Goal: Task Accomplishment & Management: Use online tool/utility

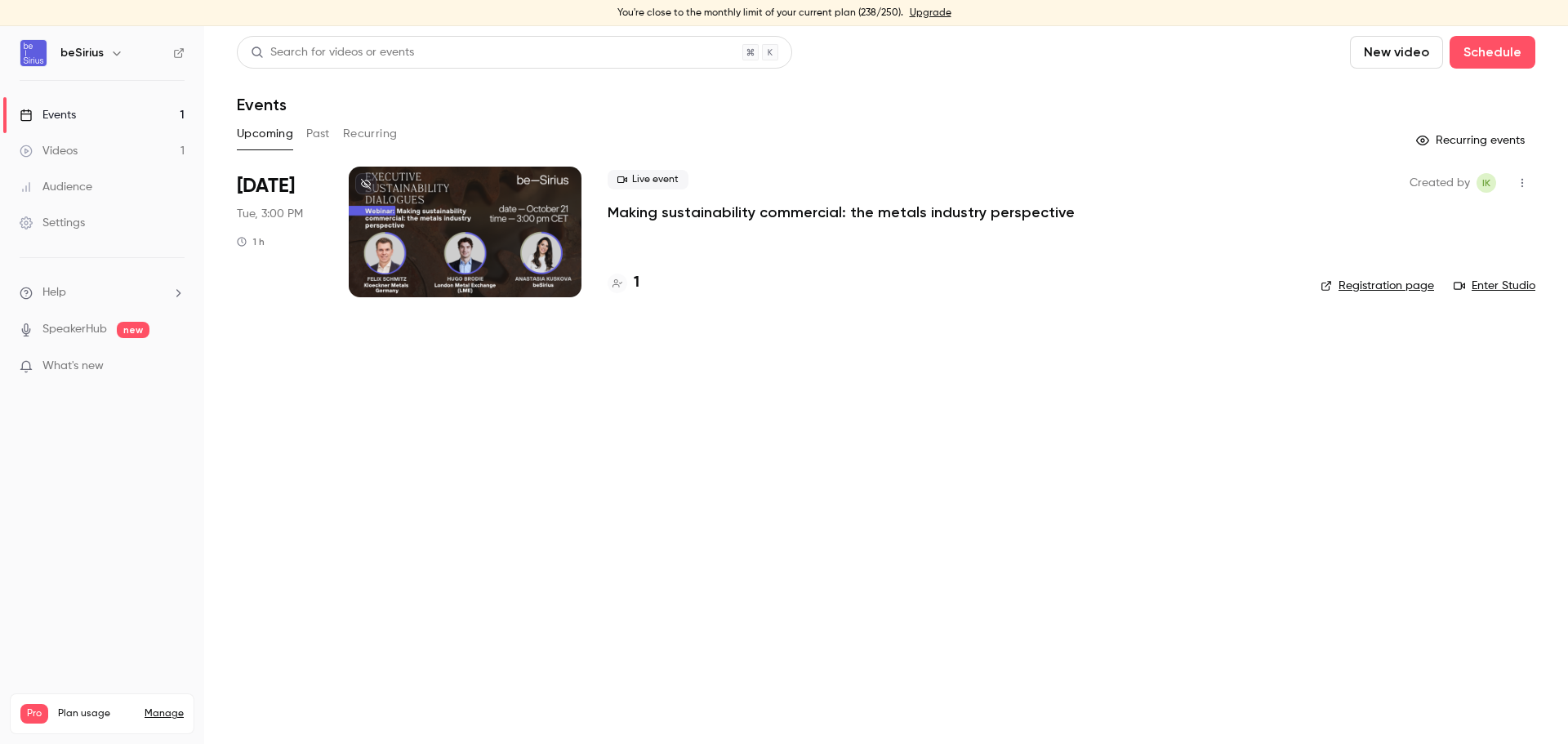
click at [426, 240] on div at bounding box center [464, 232] width 233 height 130
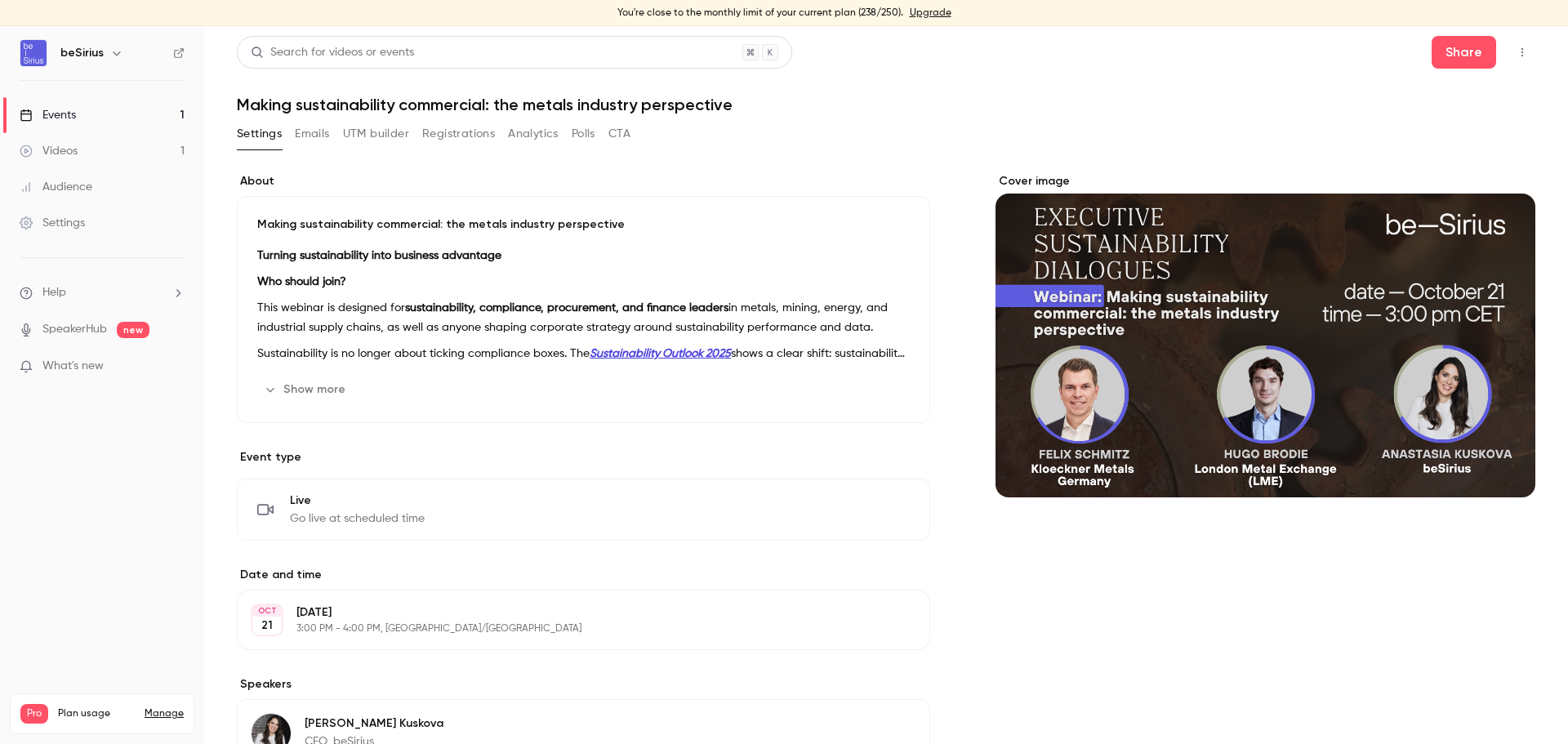
click at [391, 138] on button "UTM builder" at bounding box center [376, 133] width 67 height 26
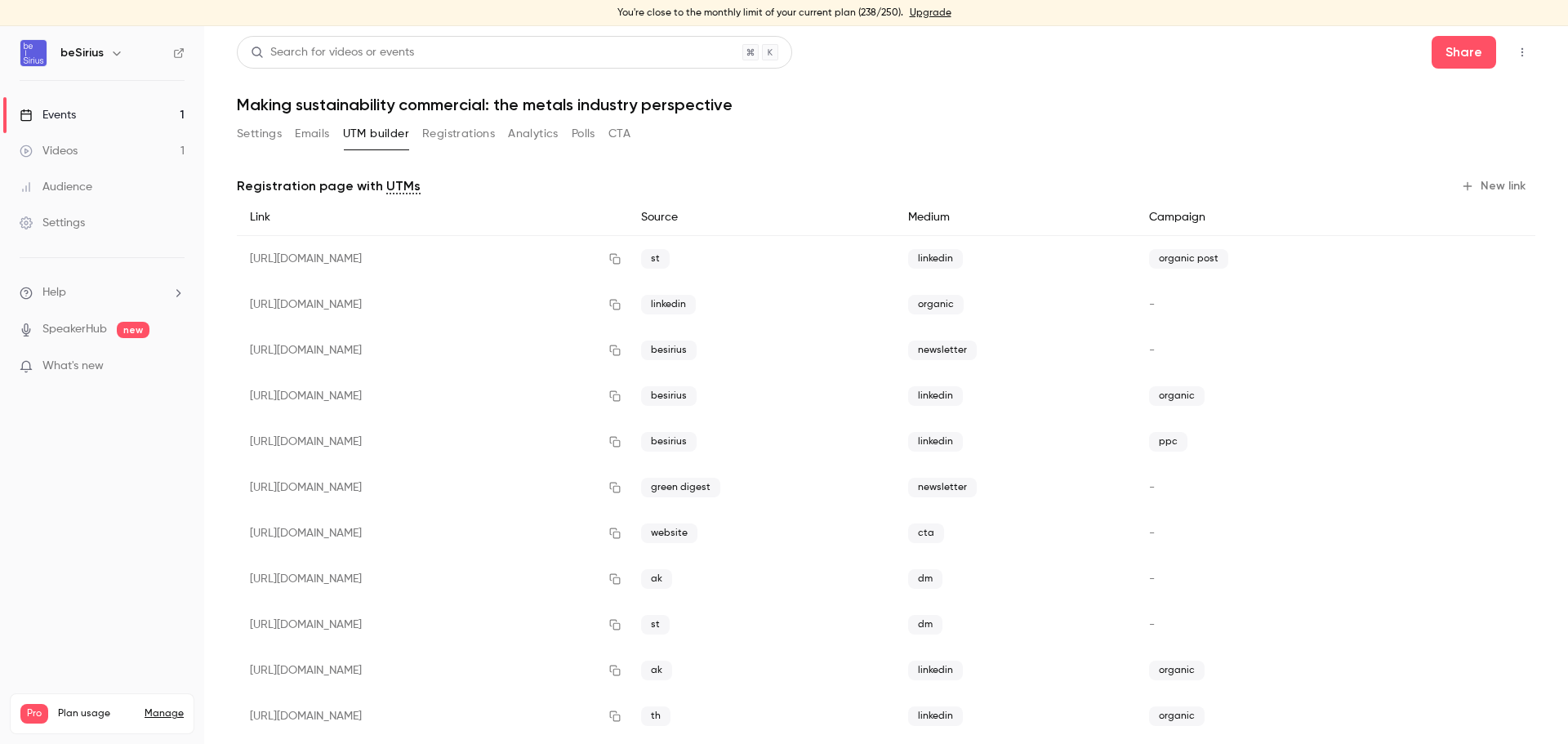
click at [1486, 180] on button "New link" at bounding box center [1496, 185] width 81 height 26
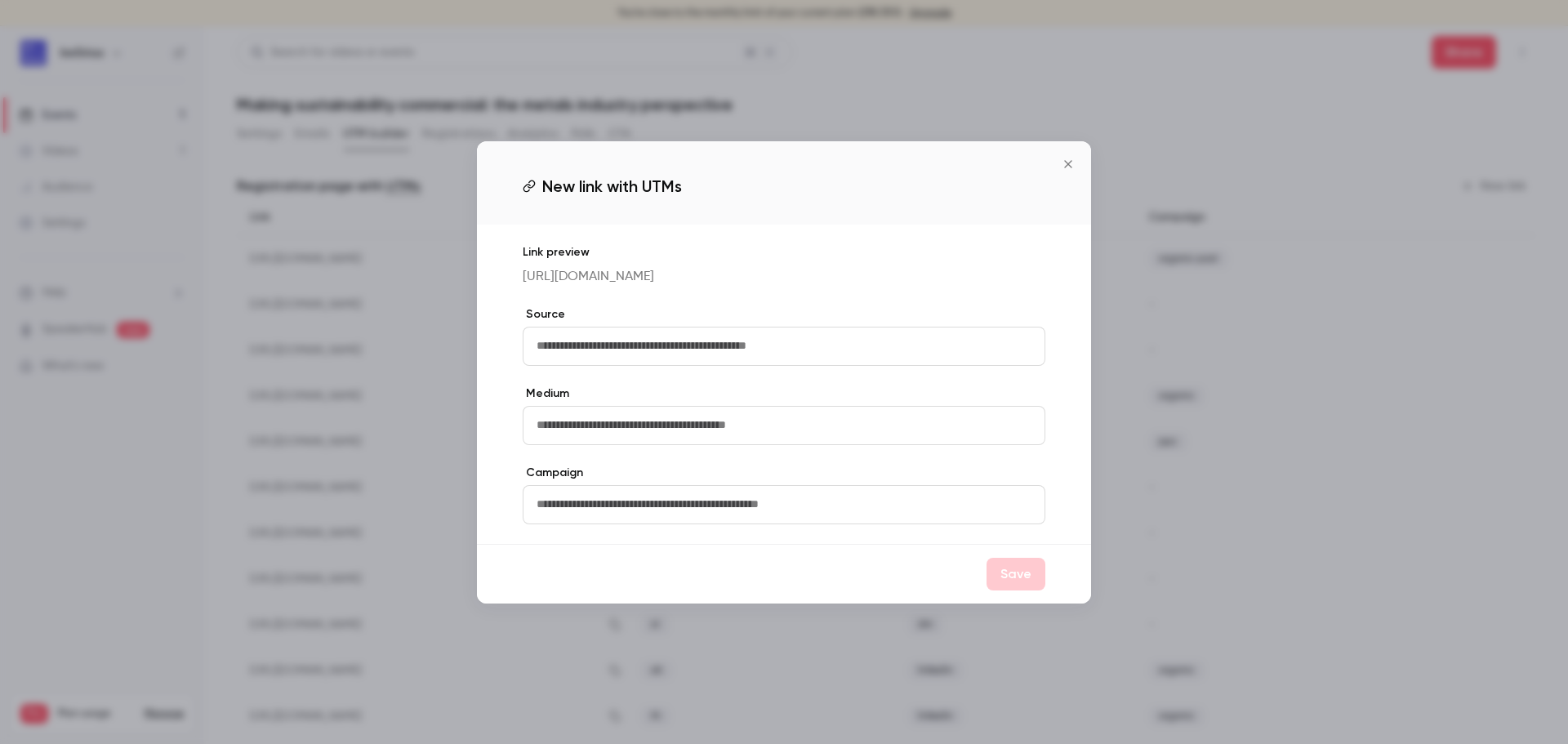
click at [803, 361] on input "text" at bounding box center [783, 345] width 522 height 40
type input "*"
drag, startPoint x: 592, startPoint y: 353, endPoint x: 450, endPoint y: 348, distance: 142.1
click at [450, 348] on div "New link with UTMs Link preview https://watch.getcontrast.io/register/besirius-…" at bounding box center [784, 372] width 1568 height 744
type input "********"
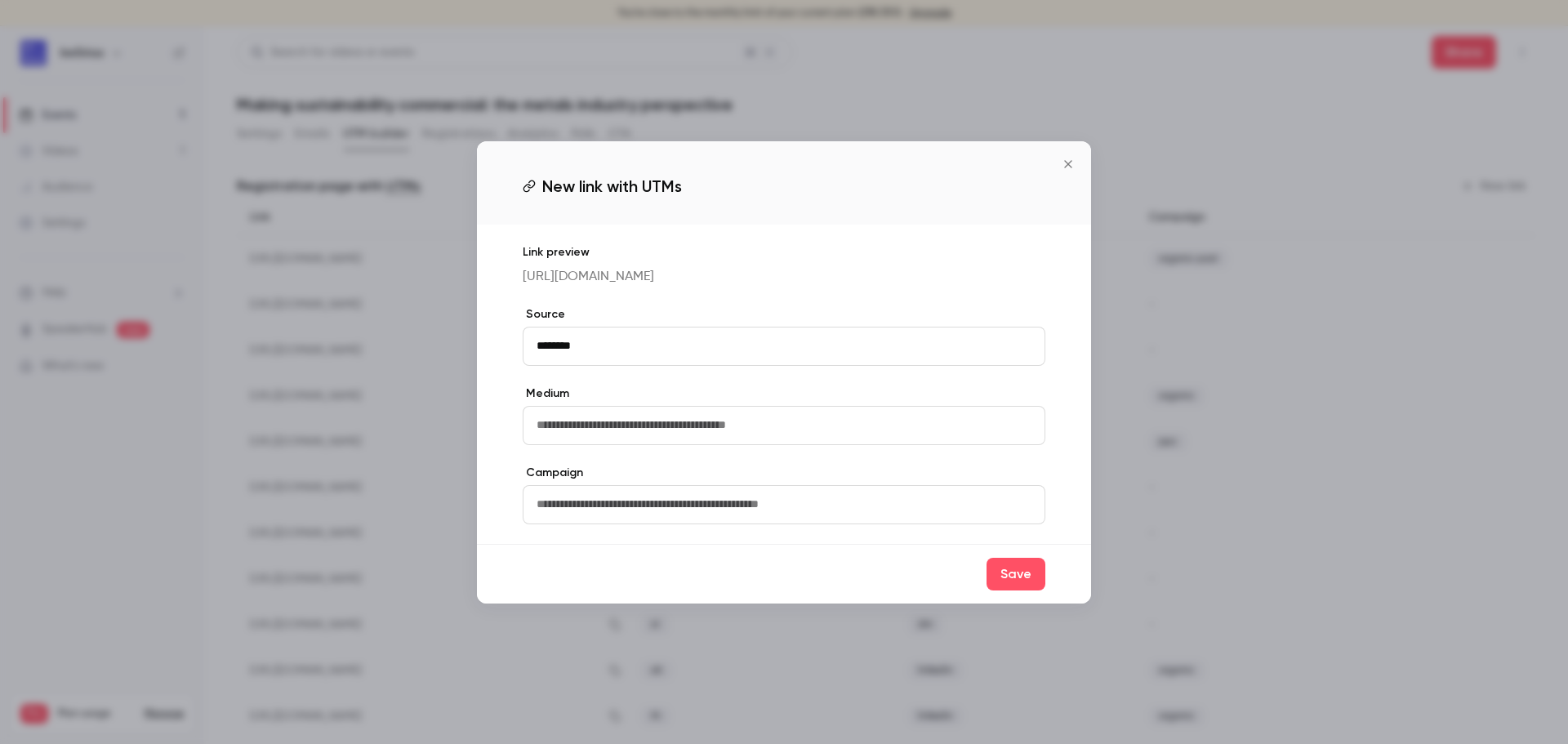
click at [618, 432] on input "text" at bounding box center [783, 425] width 522 height 40
type input "******"
click at [1024, 580] on button "Save" at bounding box center [1016, 574] width 59 height 33
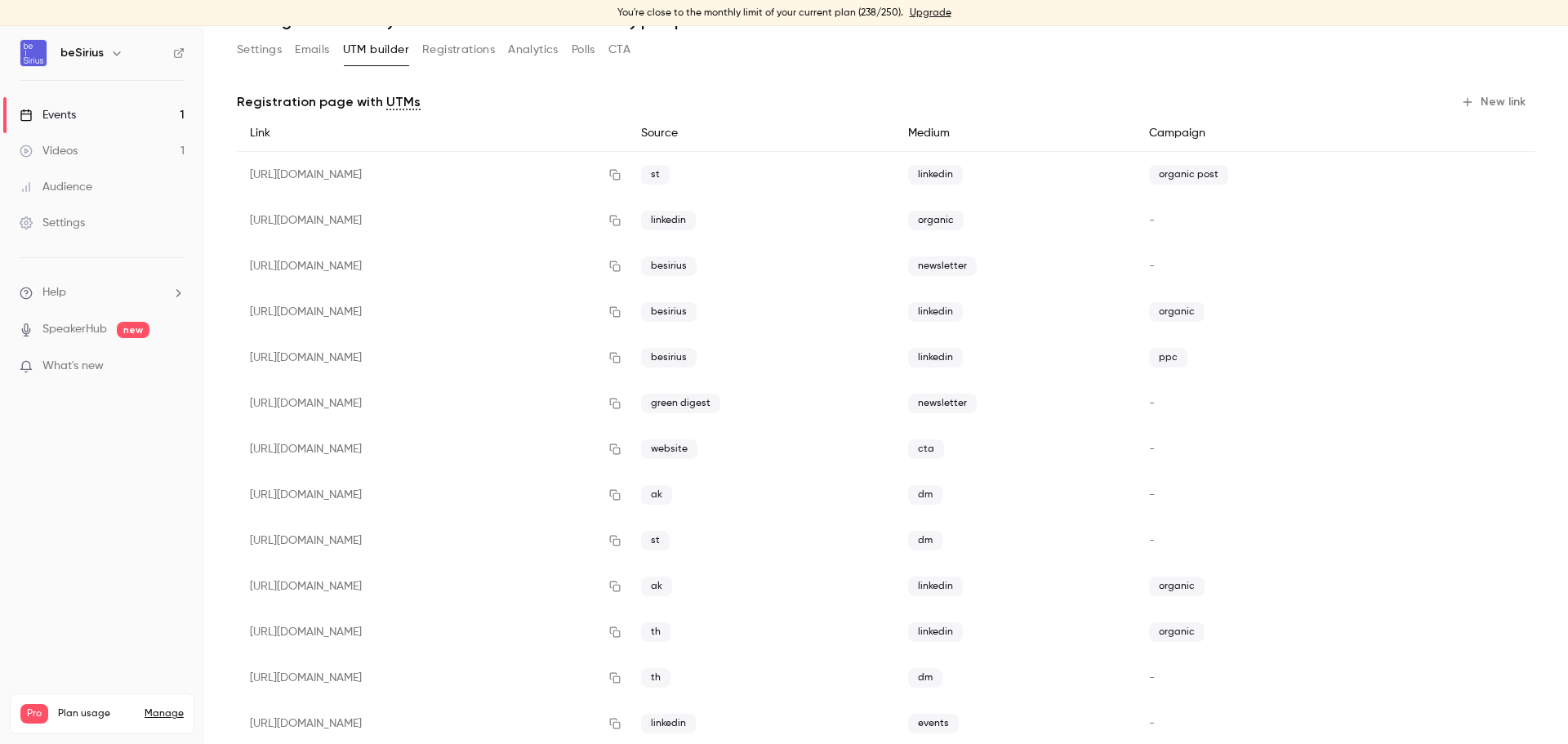
scroll to position [123, 0]
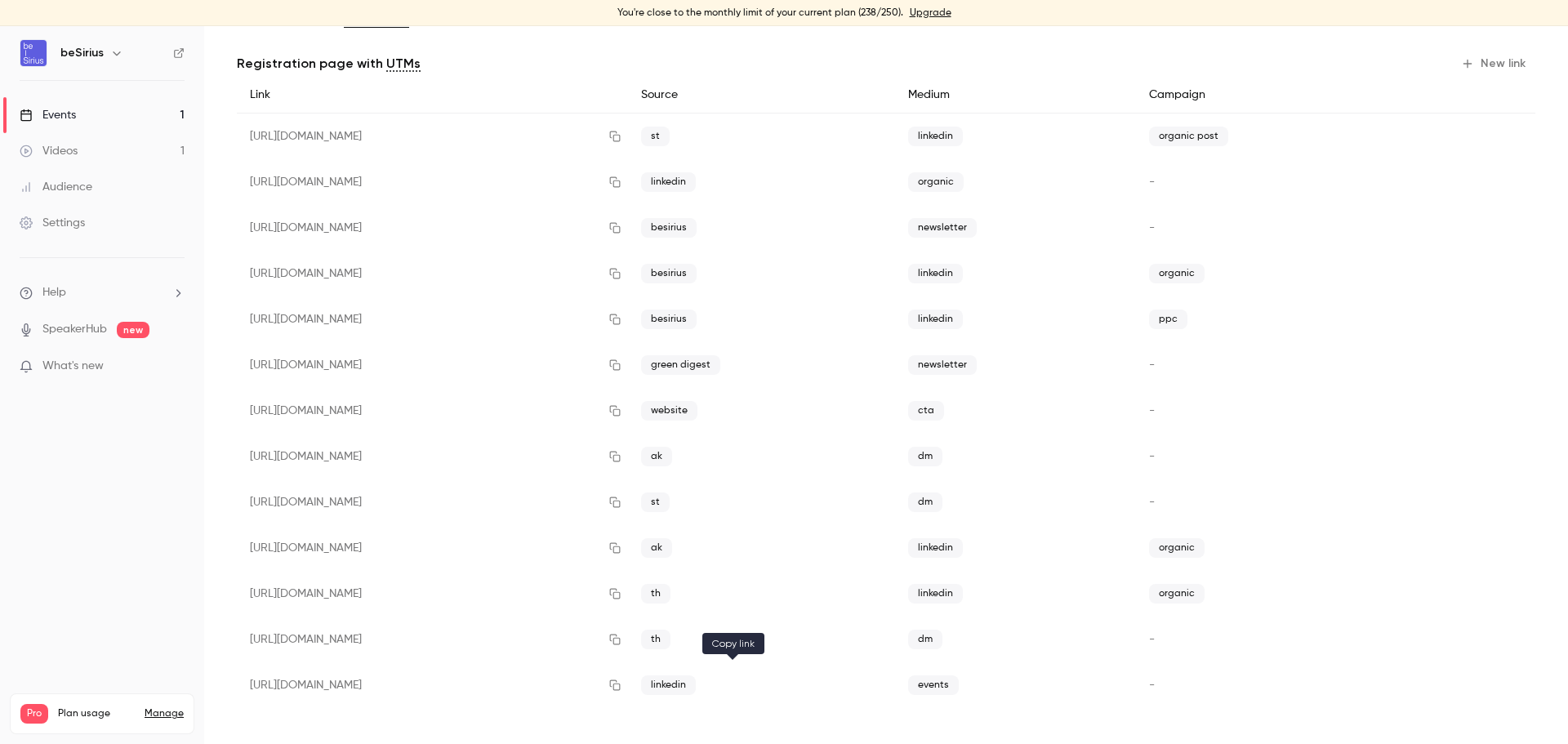
click at [621, 683] on icon "button" at bounding box center [615, 685] width 11 height 11
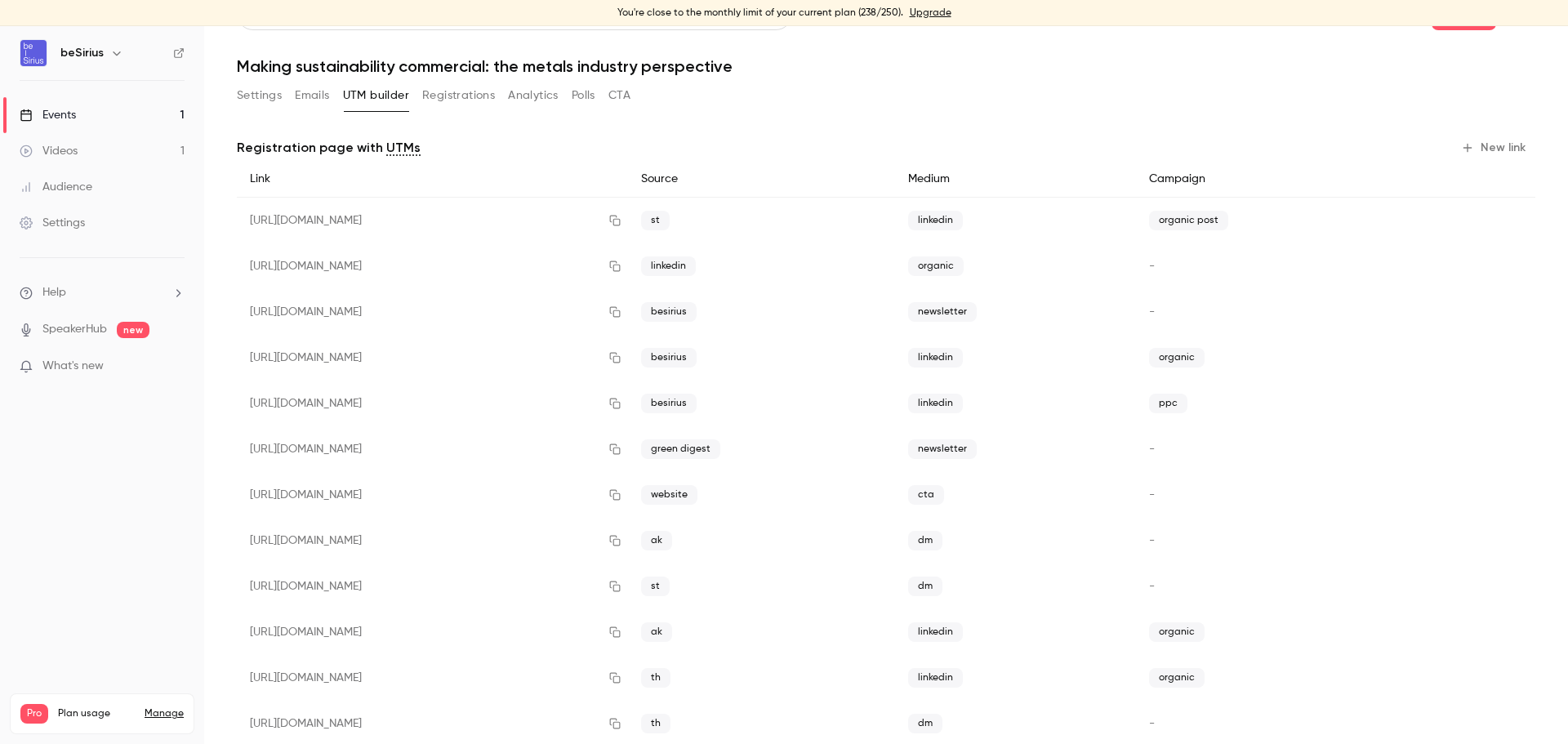
scroll to position [0, 0]
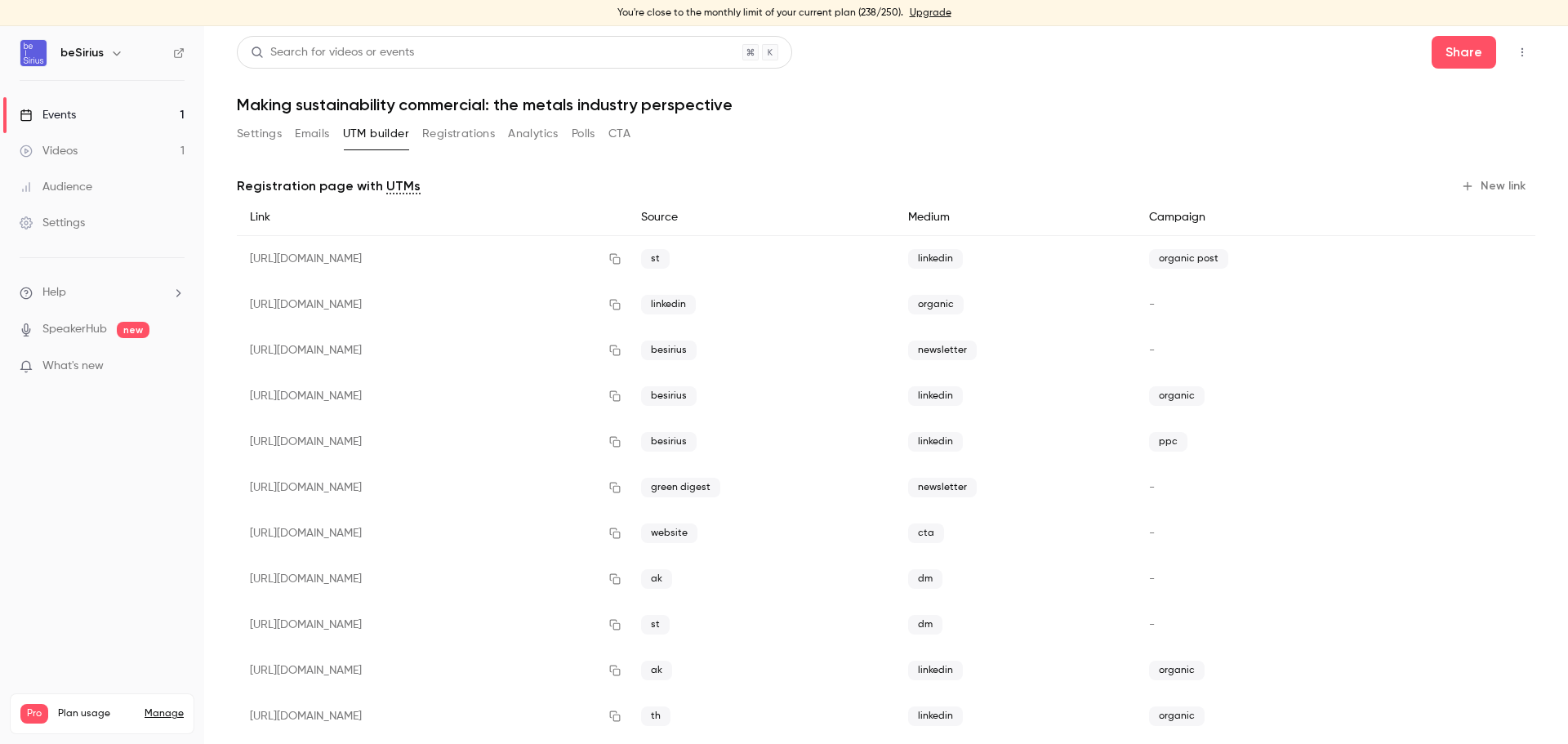
click at [98, 119] on link "Events 1" at bounding box center [101, 115] width 204 height 36
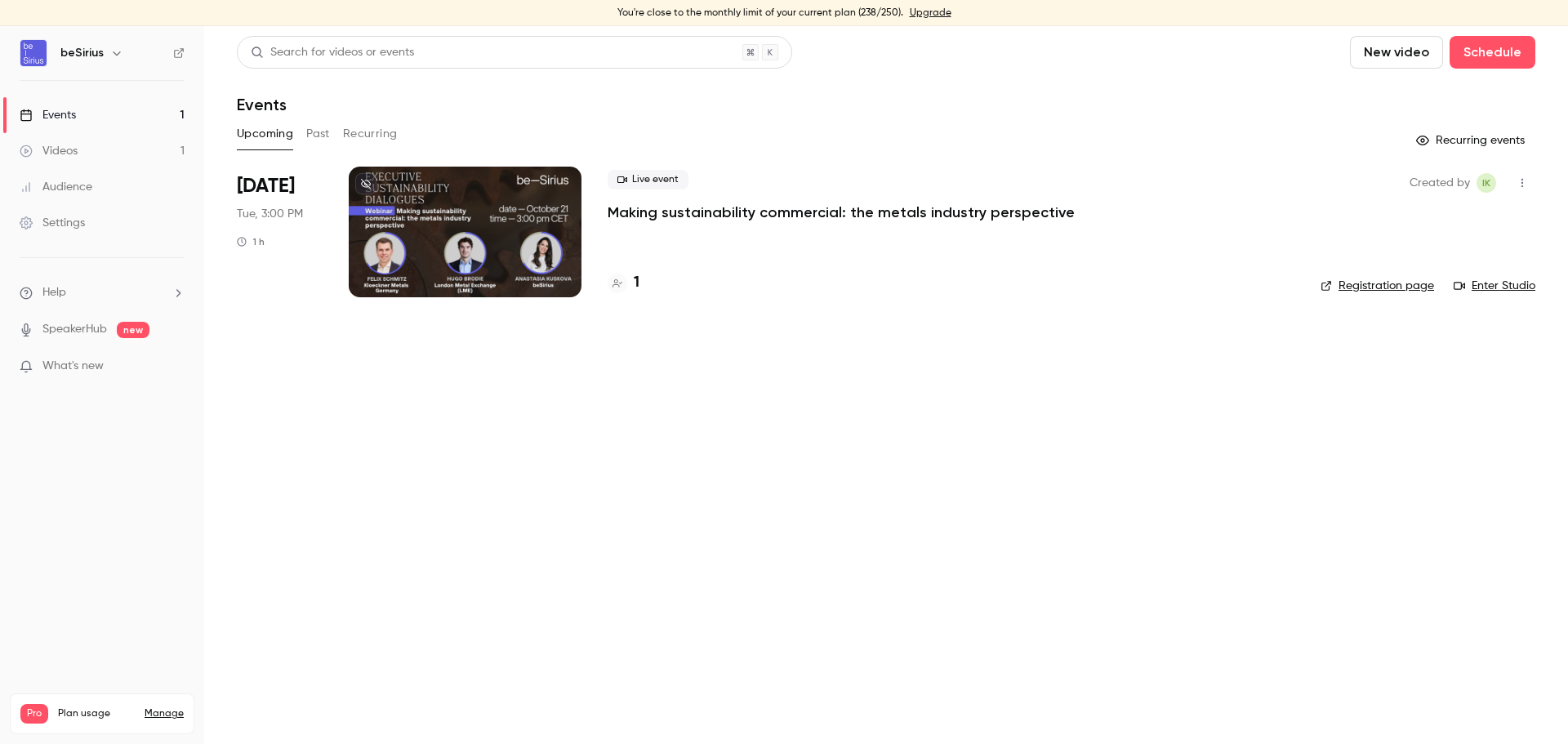
click at [441, 238] on div at bounding box center [464, 232] width 233 height 130
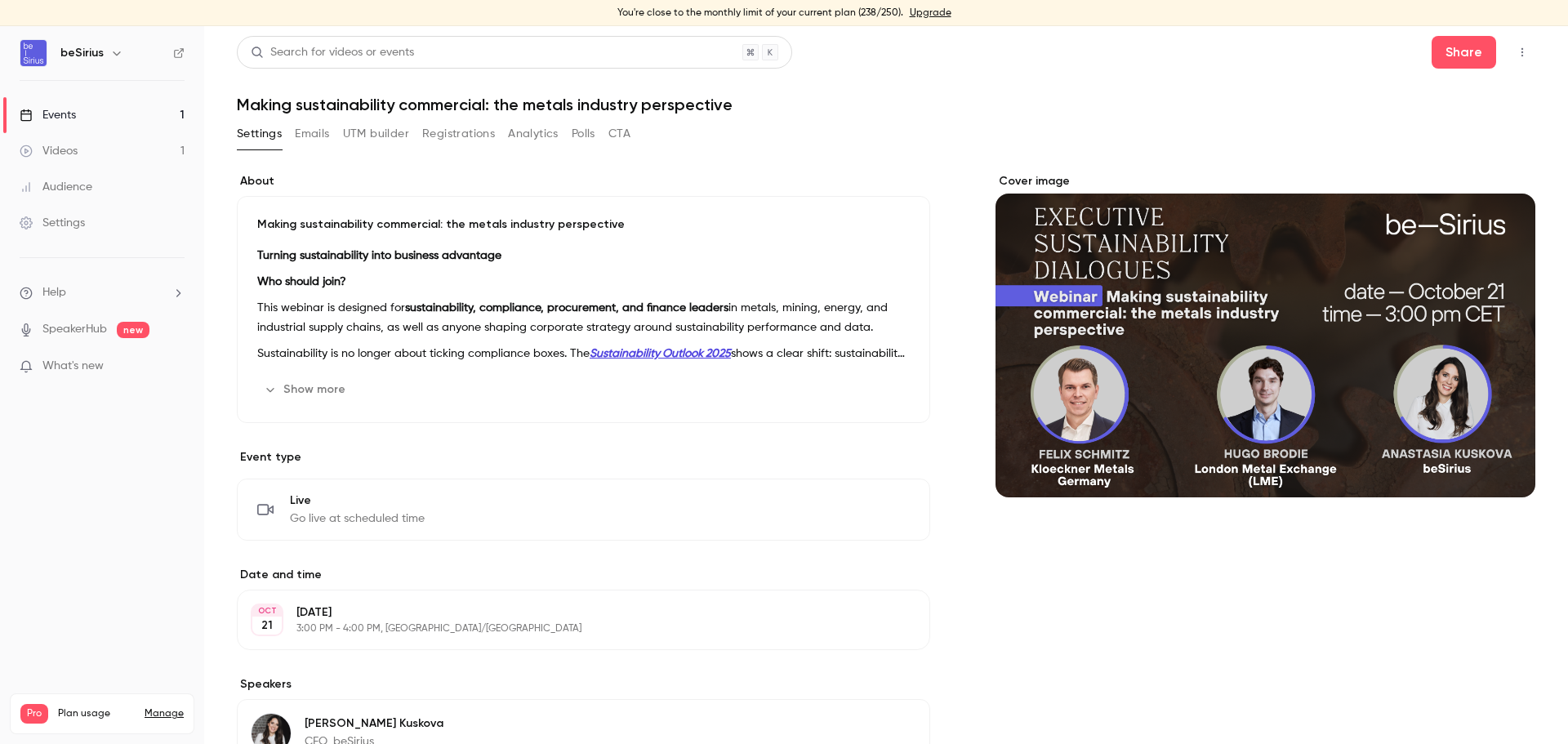
click at [78, 113] on link "Events 1" at bounding box center [101, 115] width 204 height 36
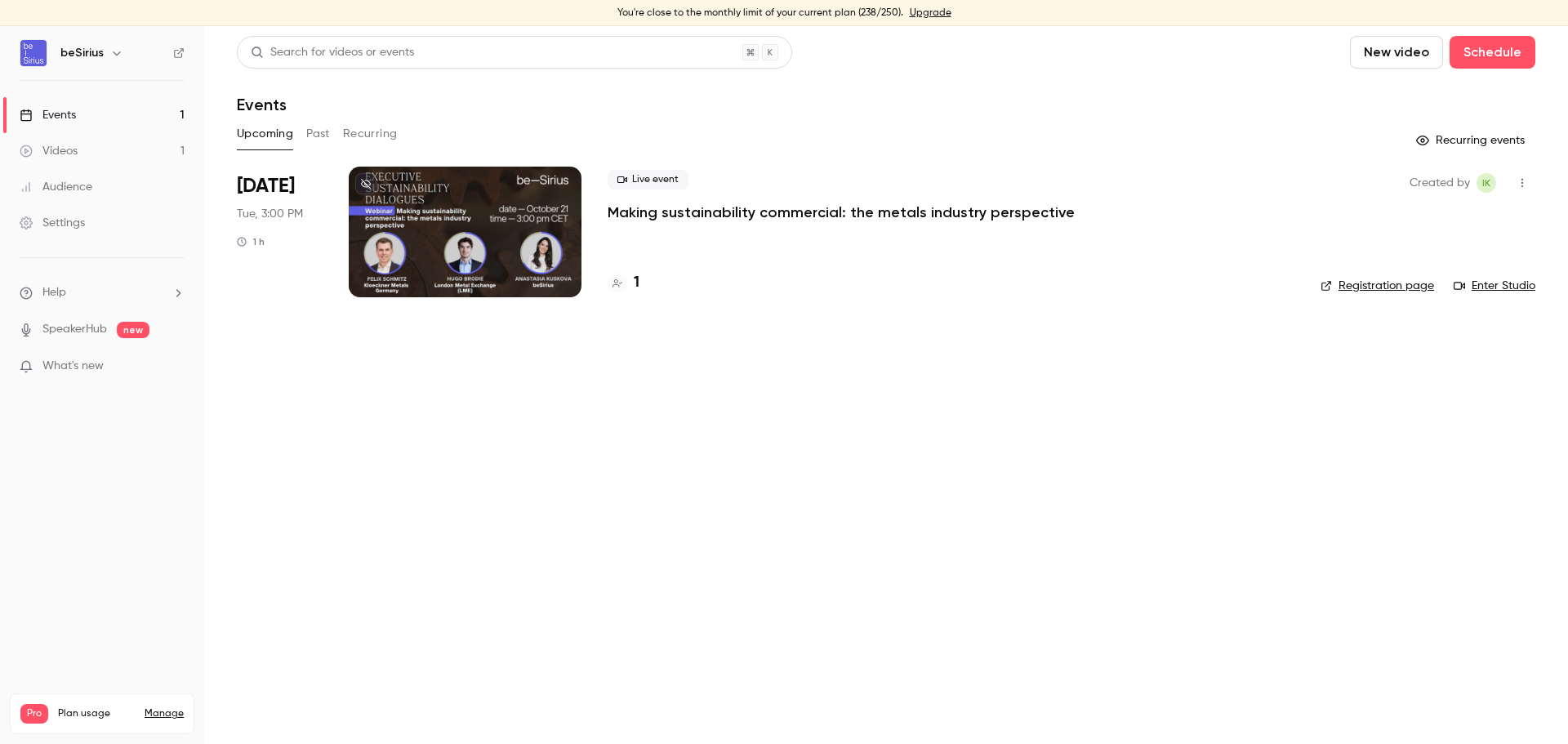
click at [525, 204] on div at bounding box center [464, 232] width 233 height 130
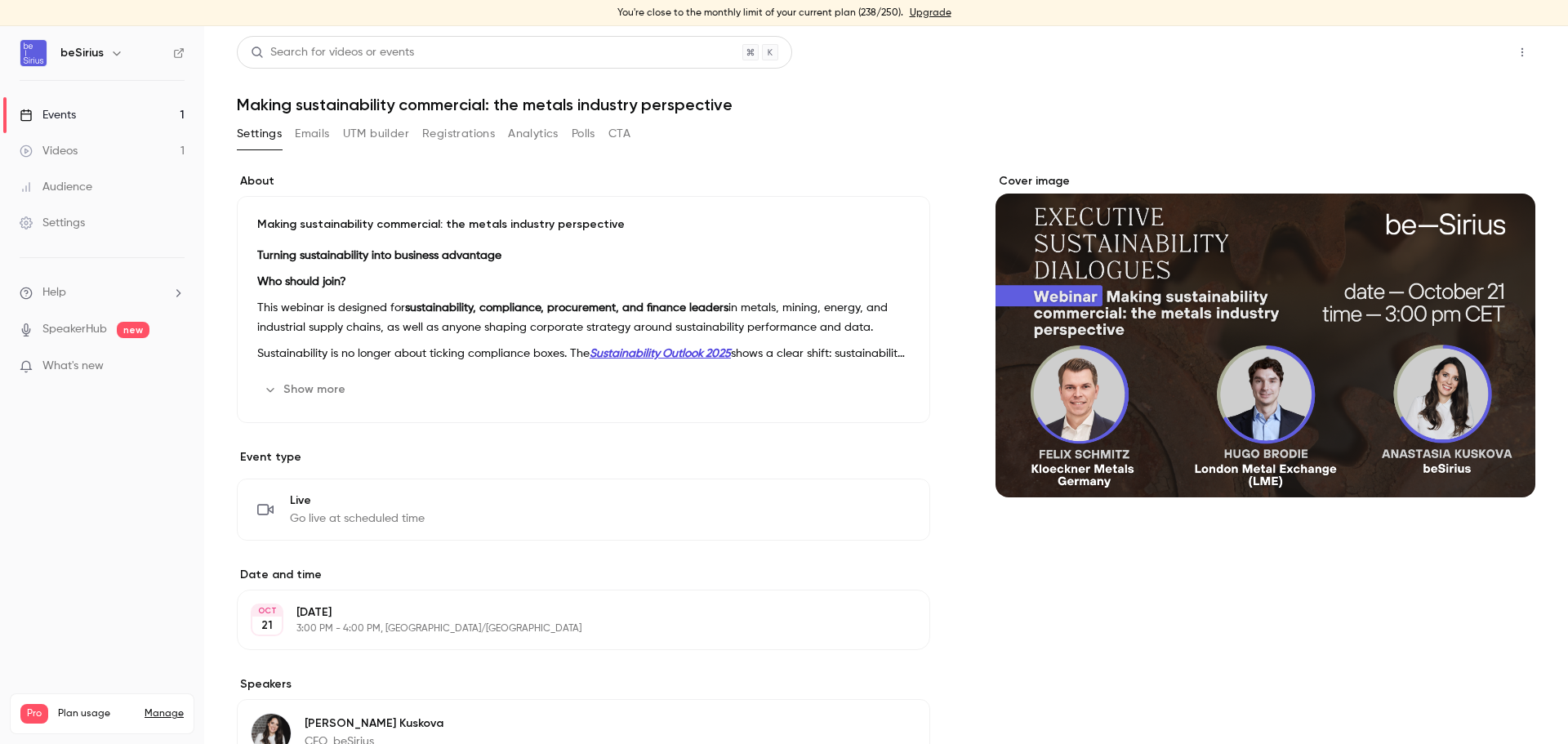
click at [1457, 46] on button "Share" at bounding box center [1464, 52] width 65 height 33
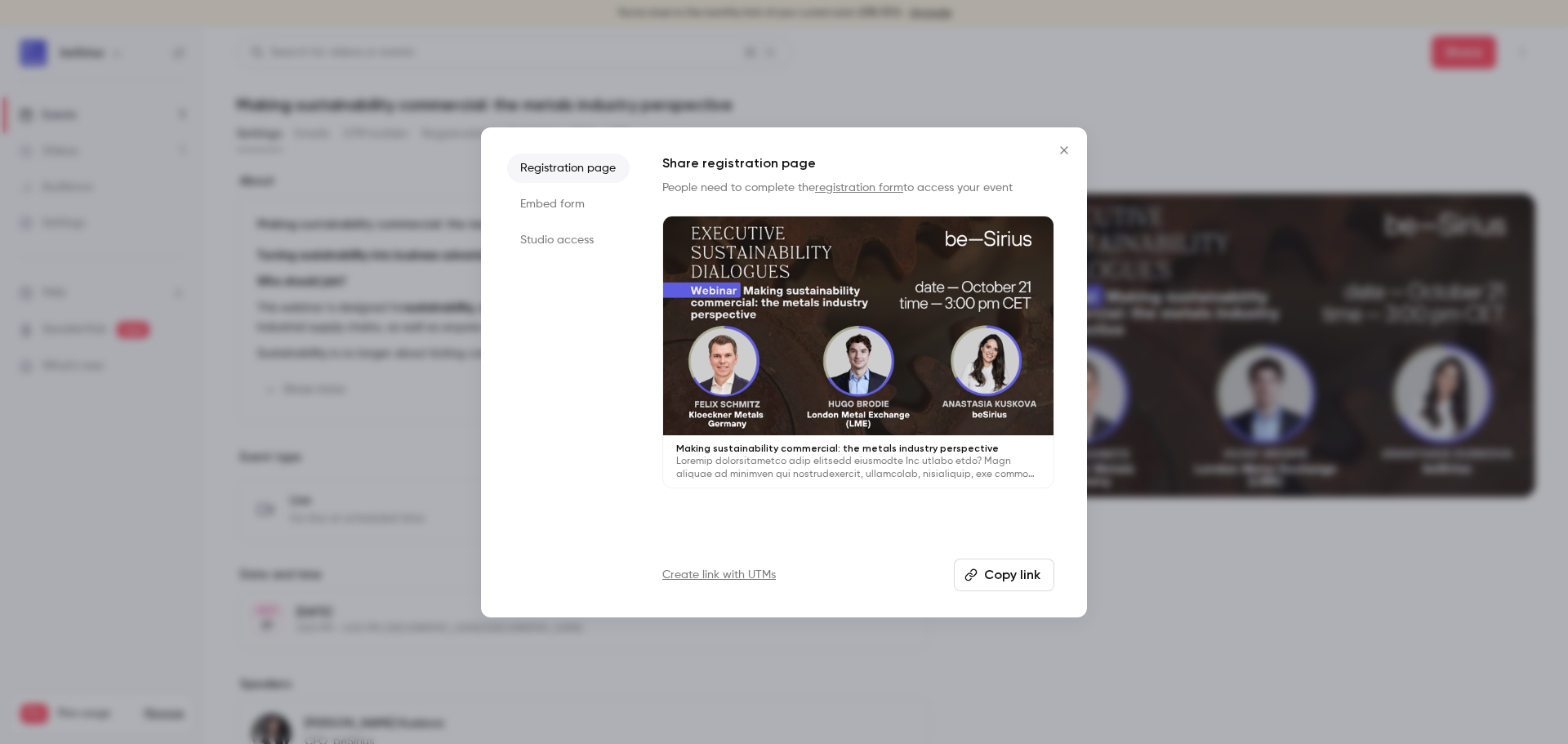
click at [1000, 581] on button "Copy link" at bounding box center [1004, 575] width 100 height 33
click at [1060, 140] on button "Close" at bounding box center [1064, 151] width 33 height 33
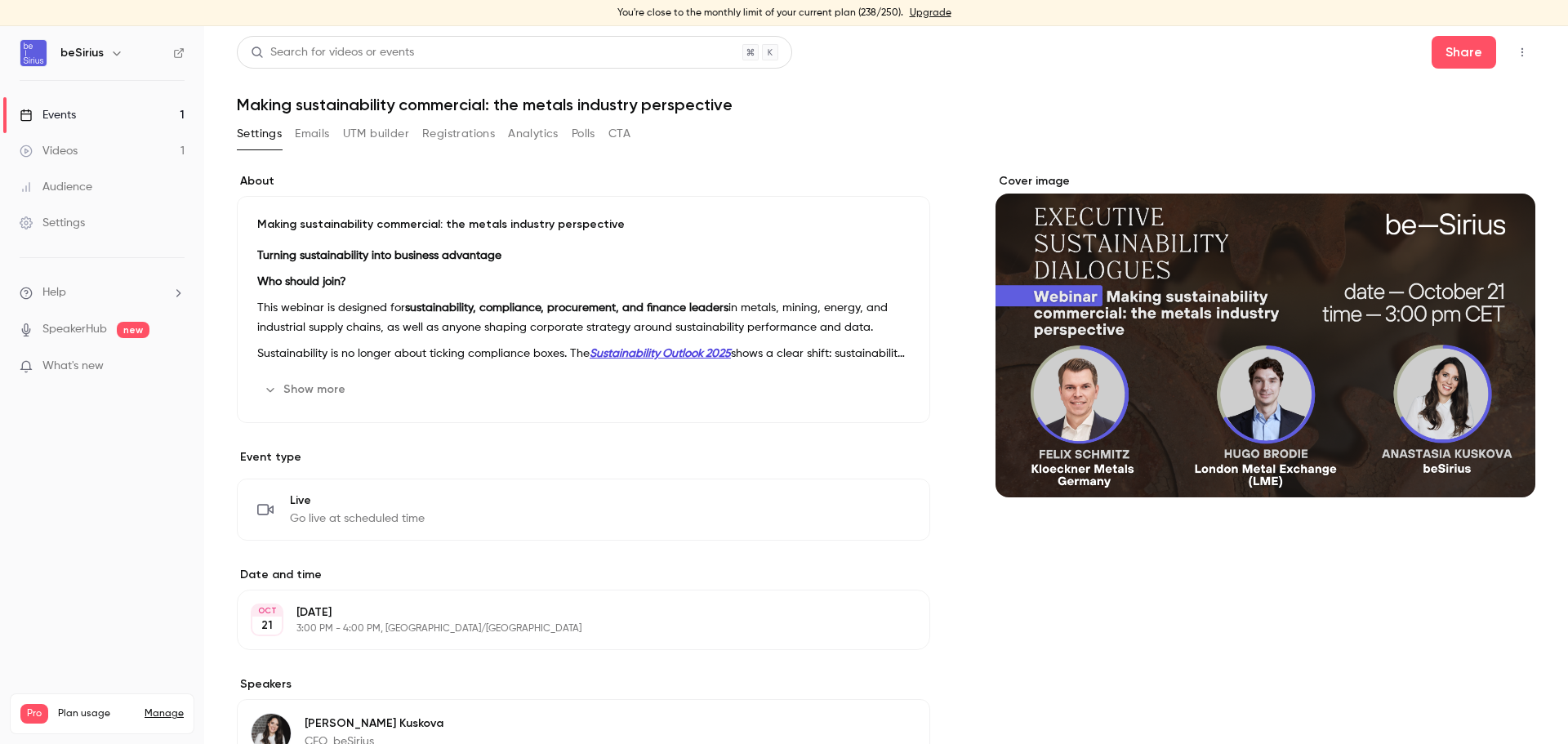
click at [787, 346] on p "Sustainability is no longer about ticking compliance boxes. The Sustainability …" at bounding box center [583, 353] width 653 height 19
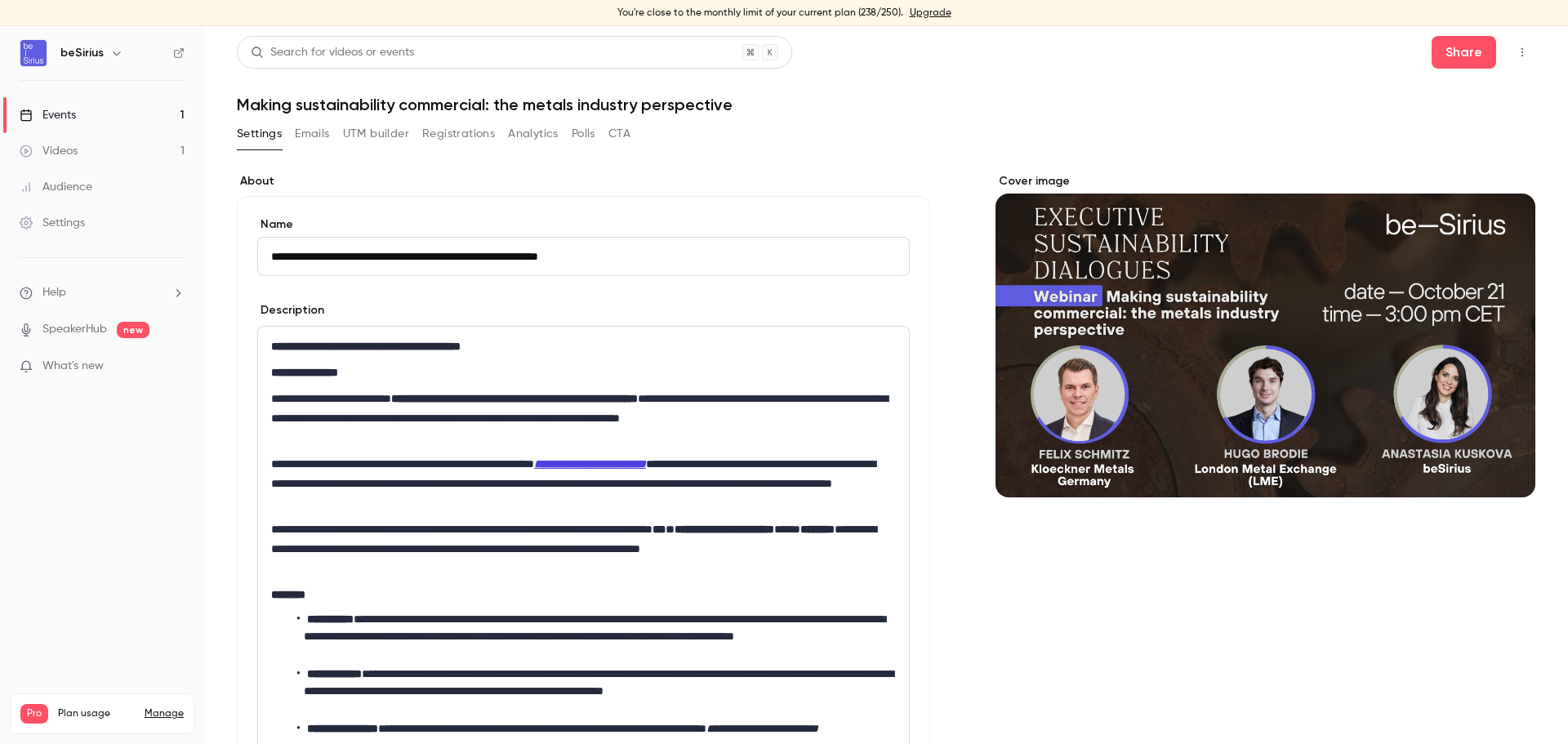
click at [321, 129] on button "Emails" at bounding box center [312, 133] width 35 height 26
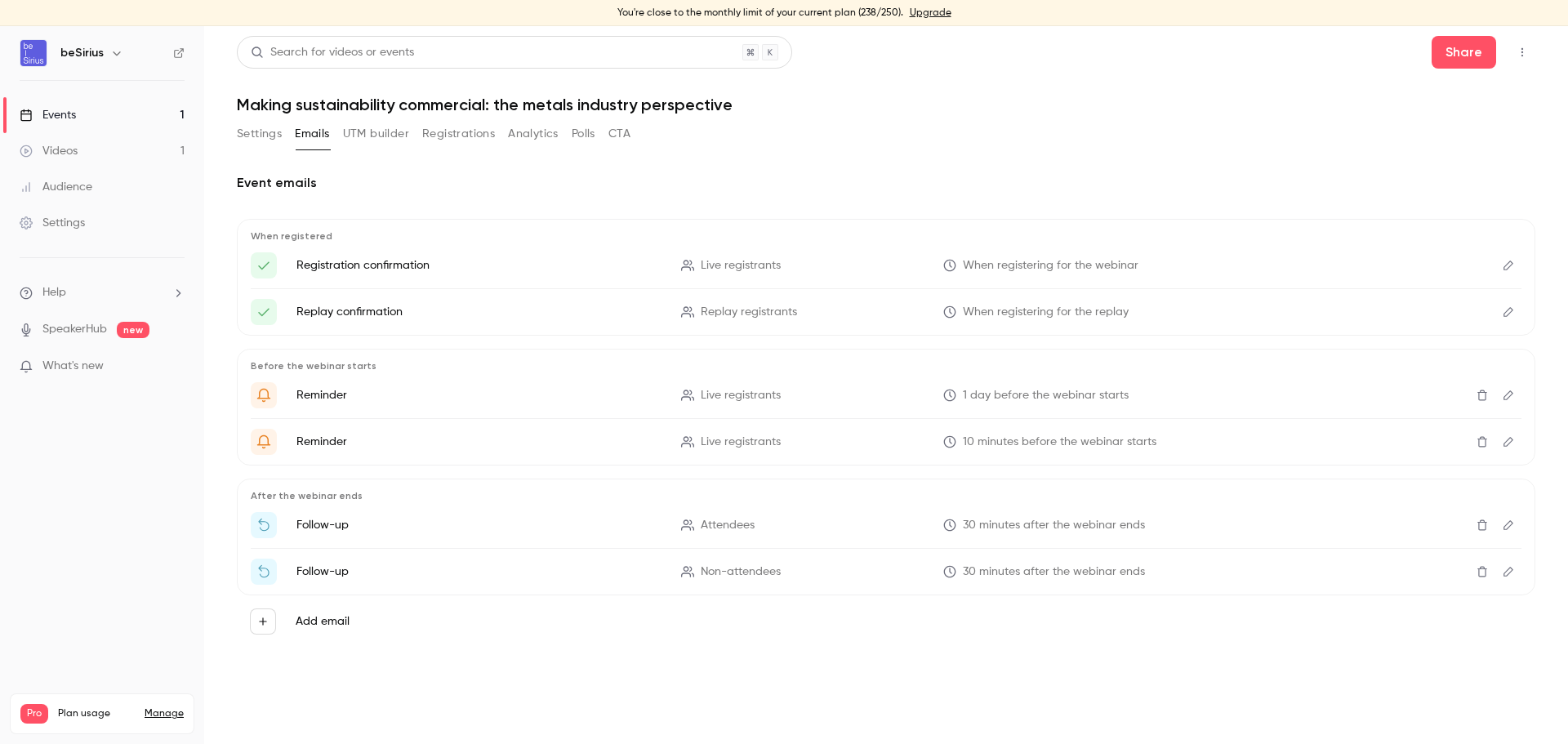
click at [1502, 264] on icon "Edit" at bounding box center [1509, 265] width 14 height 12
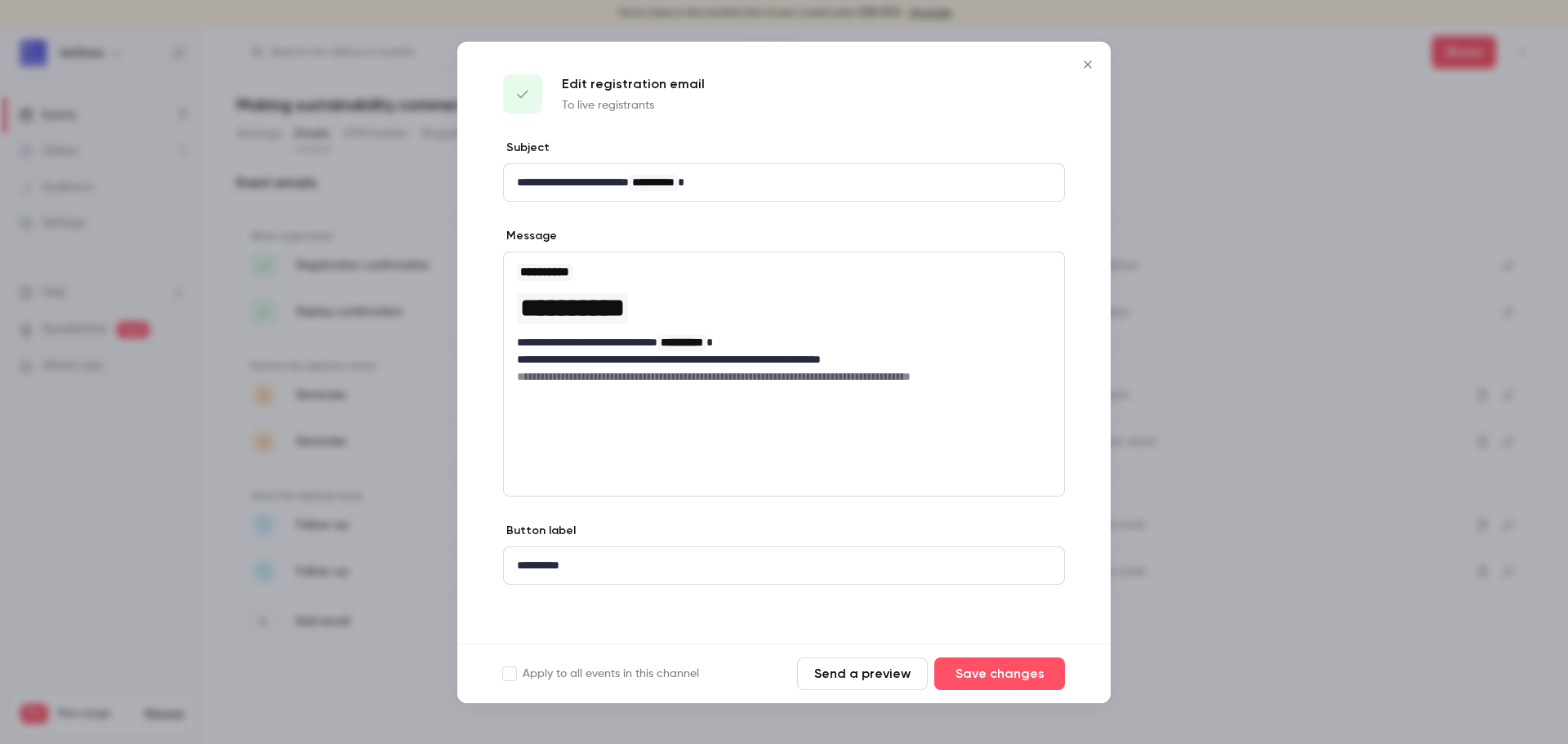
click at [1087, 69] on icon "Close" at bounding box center [1088, 65] width 19 height 14
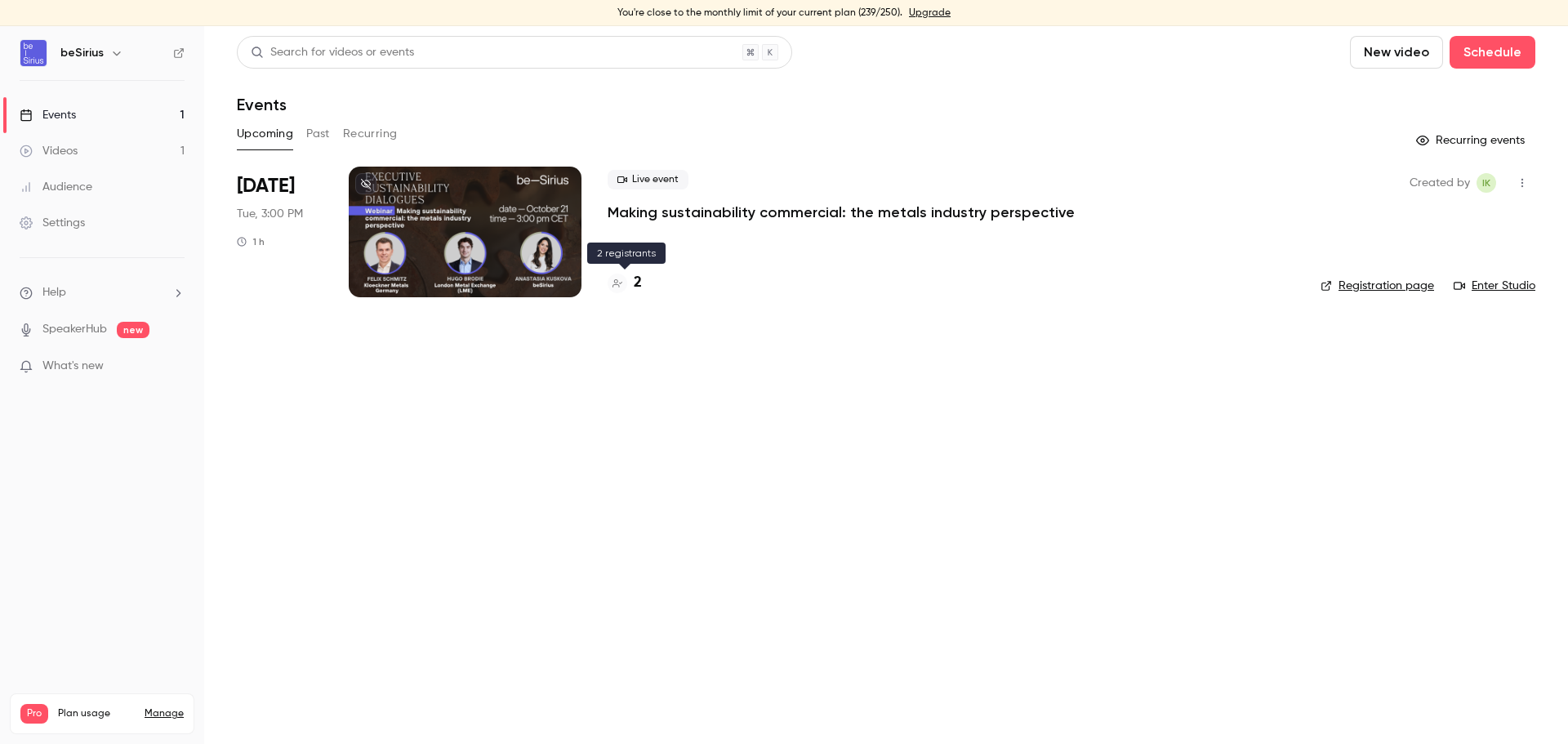
click at [641, 281] on h4 "2" at bounding box center [637, 283] width 8 height 22
